Goal: Transaction & Acquisition: Purchase product/service

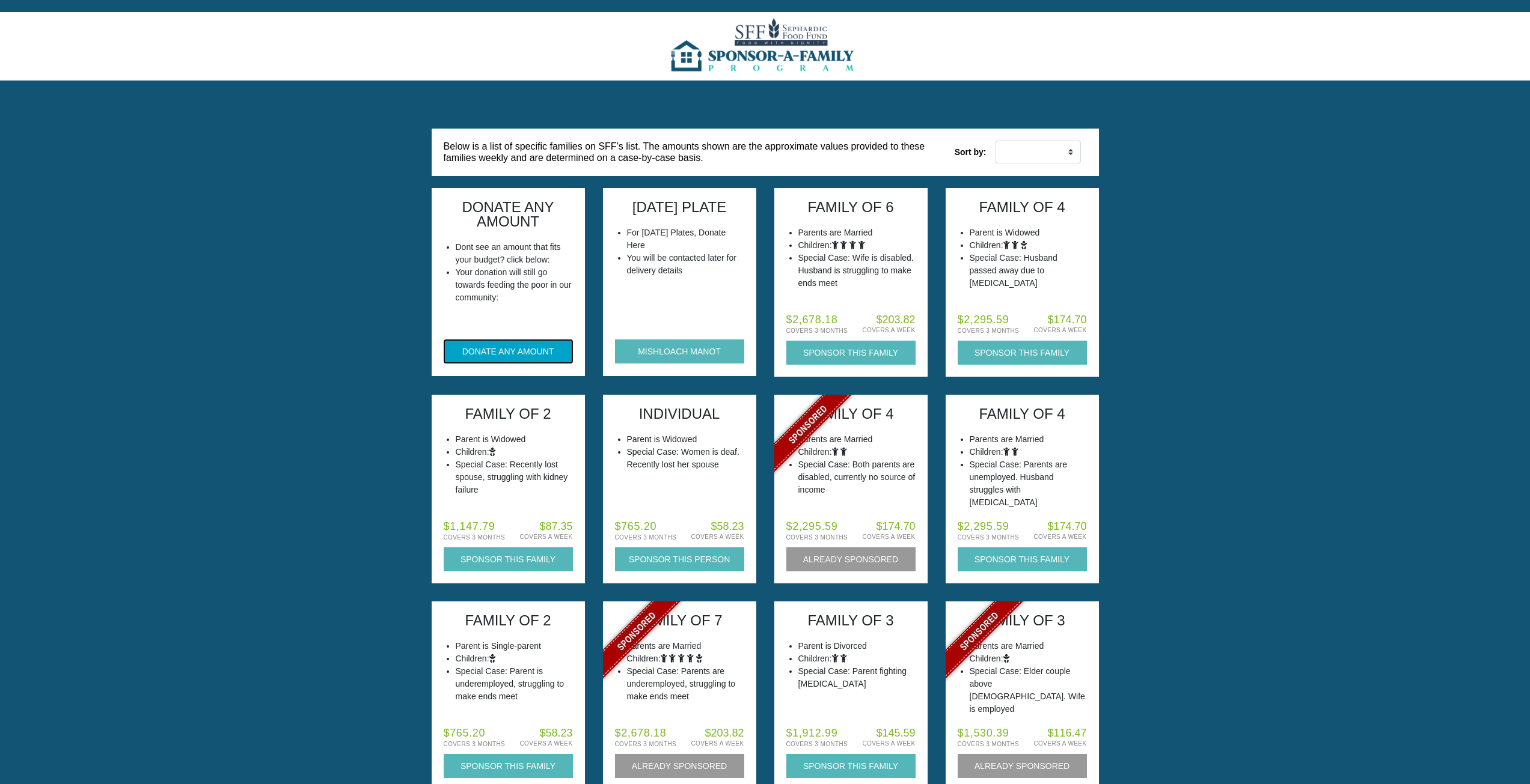
click at [503, 343] on button "DONATE ANY AMOUNT" at bounding box center [508, 351] width 129 height 24
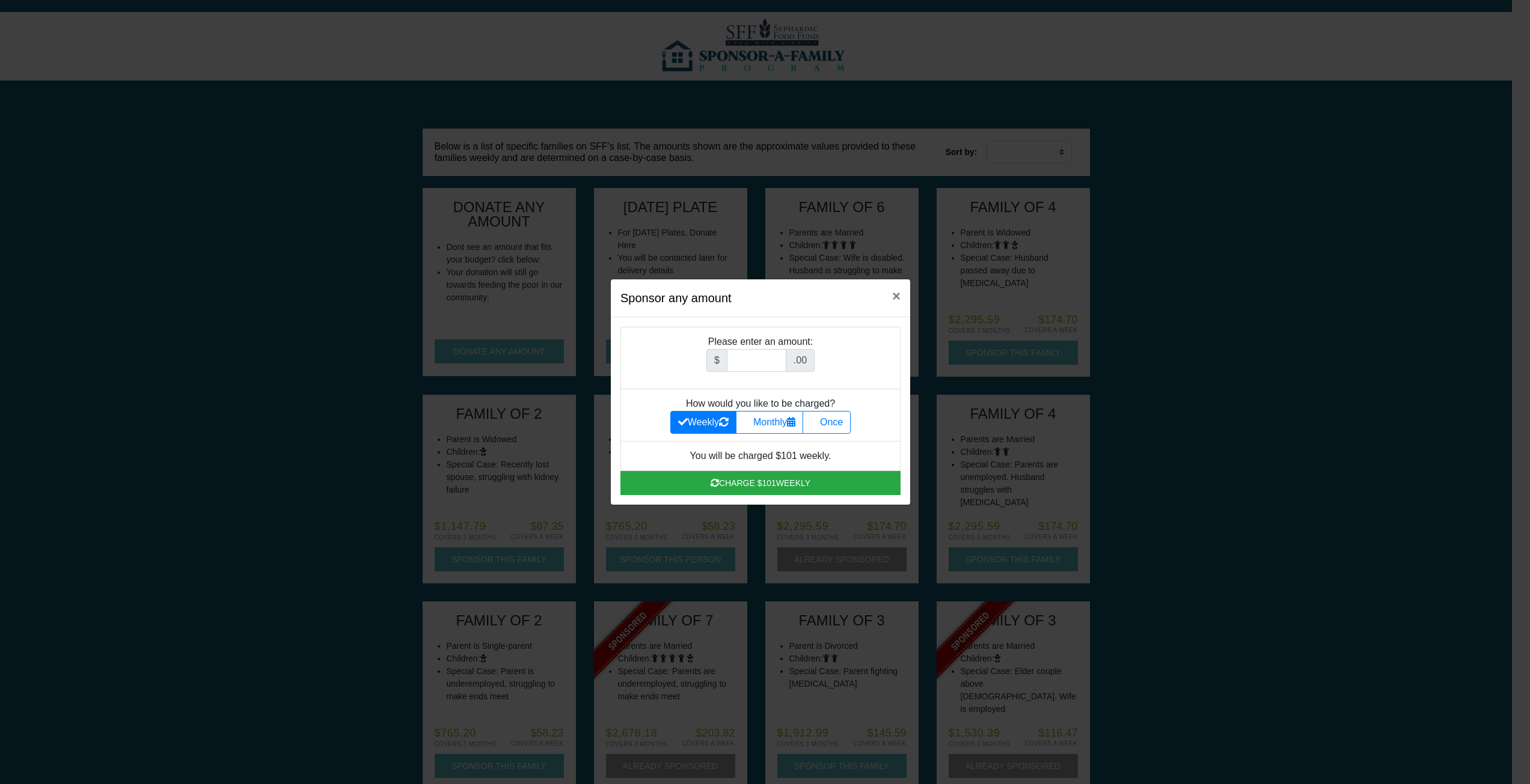
click at [710, 347] on li "Please enter an amount: $ .00" at bounding box center [760, 358] width 280 height 63
click at [731, 358] on input "Amount (to the nearest dollar)" at bounding box center [756, 361] width 60 height 23
type input "360"
click at [843, 413] on label "Once" at bounding box center [826, 423] width 48 height 23
click at [818, 415] on input "Once" at bounding box center [814, 419] width 8 height 8
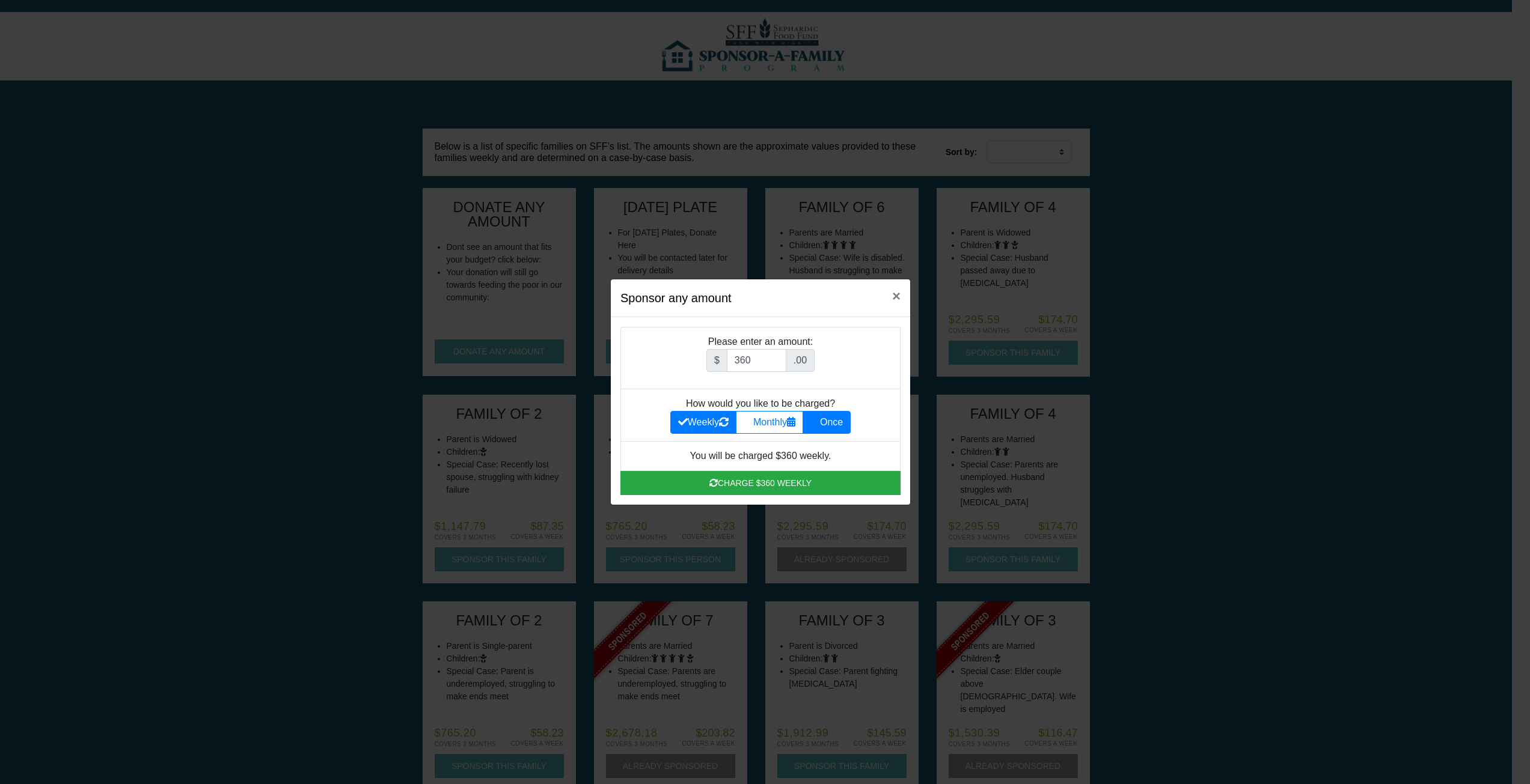
radio input "true"
click at [820, 487] on button "Charge $360 once" at bounding box center [760, 482] width 280 height 24
